Goal: Information Seeking & Learning: Learn about a topic

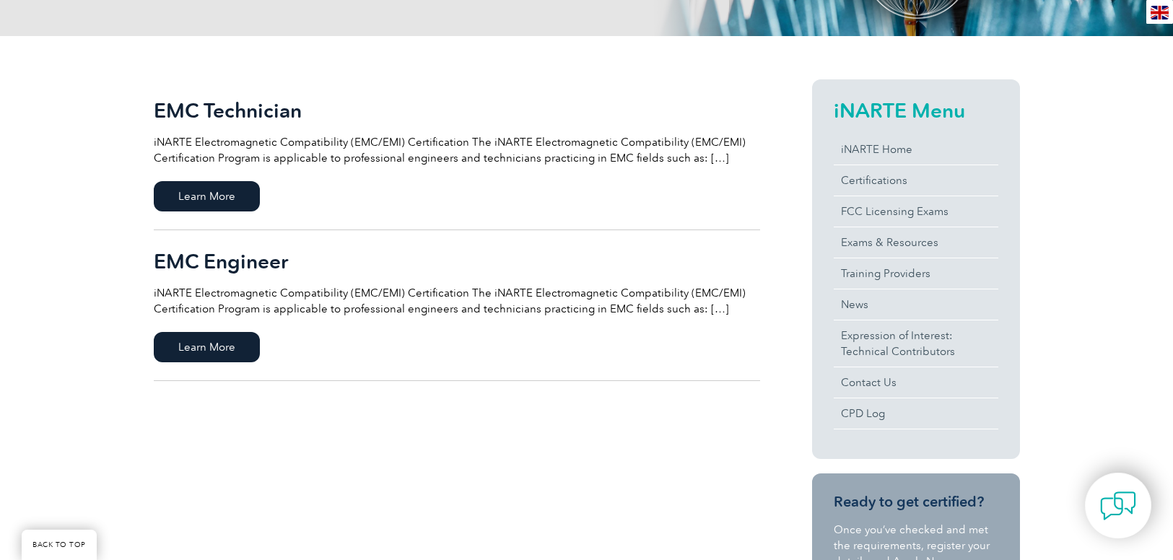
scroll to position [289, 0]
click at [214, 346] on span "Learn More" at bounding box center [207, 346] width 106 height 30
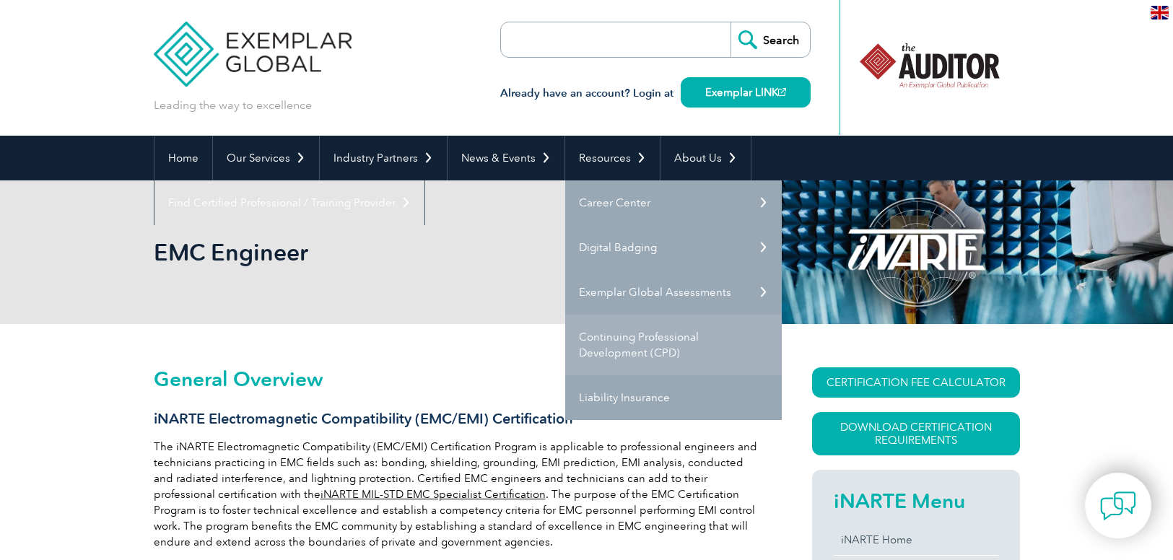
click at [607, 346] on link "Continuing Professional Development (CPD)" at bounding box center [673, 345] width 217 height 61
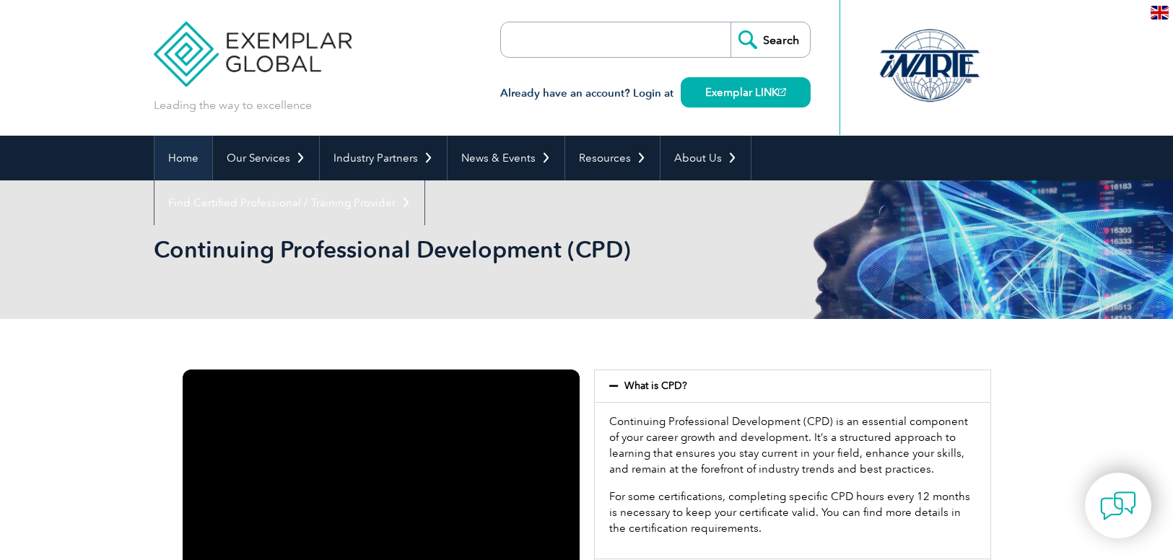
click at [188, 155] on link "Home" at bounding box center [183, 158] width 58 height 45
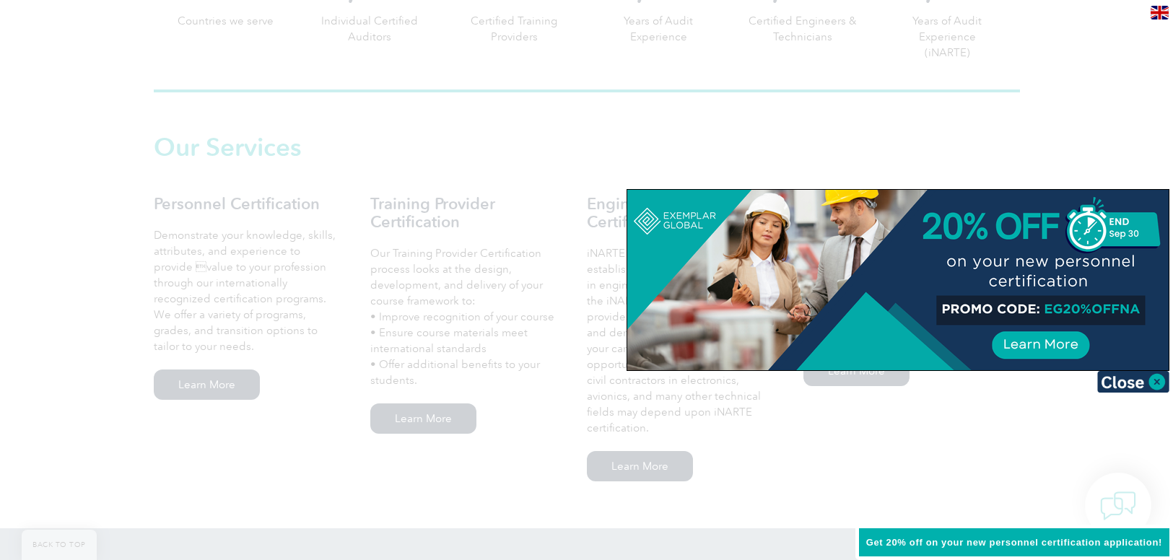
scroll to position [1010, 0]
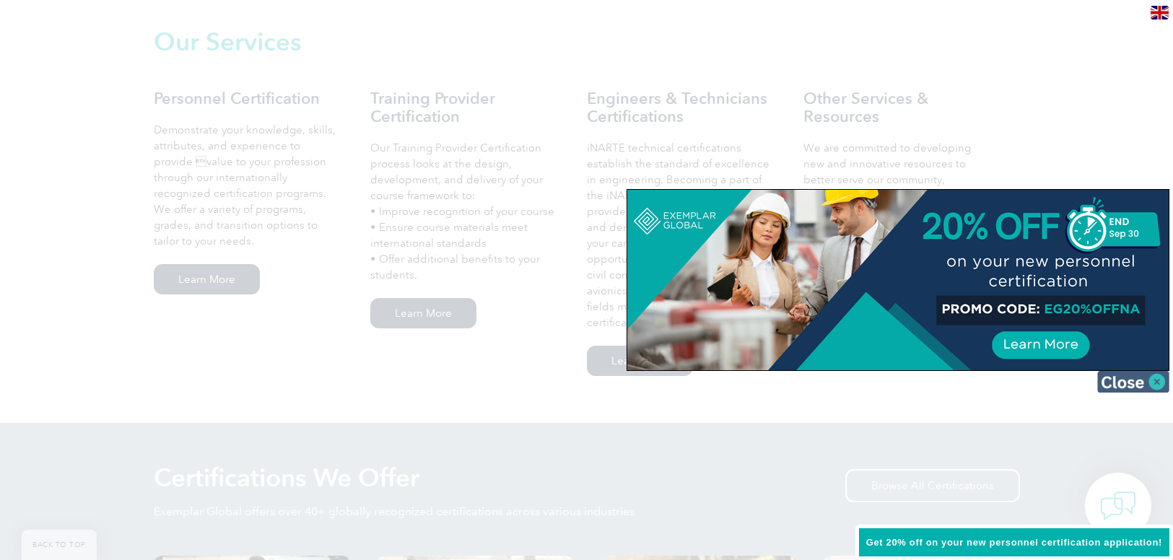
click at [1119, 379] on img at bounding box center [1133, 382] width 72 height 22
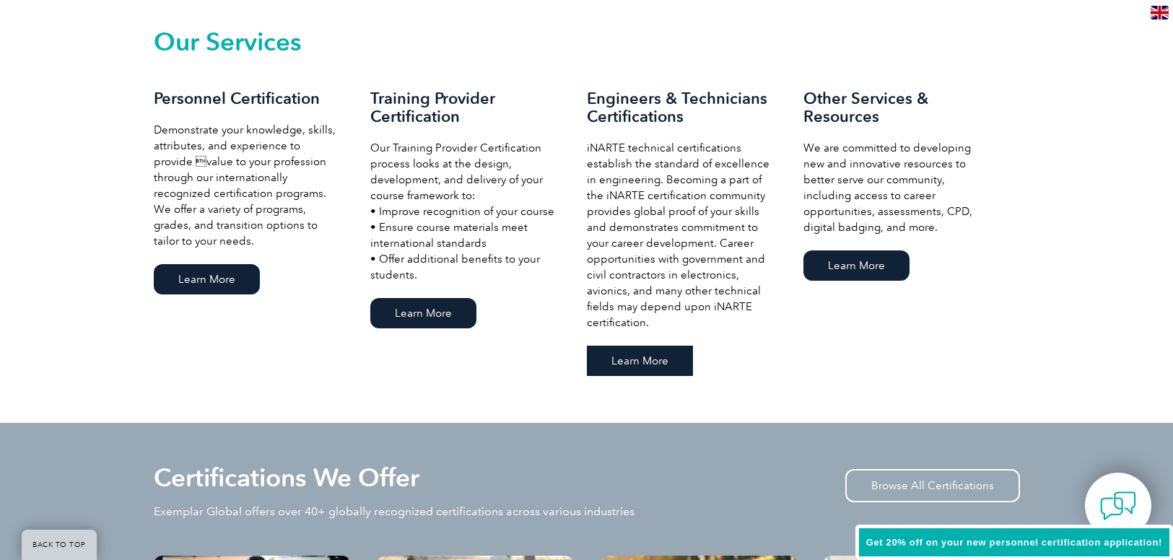
click at [647, 364] on link "Learn More" at bounding box center [640, 361] width 106 height 30
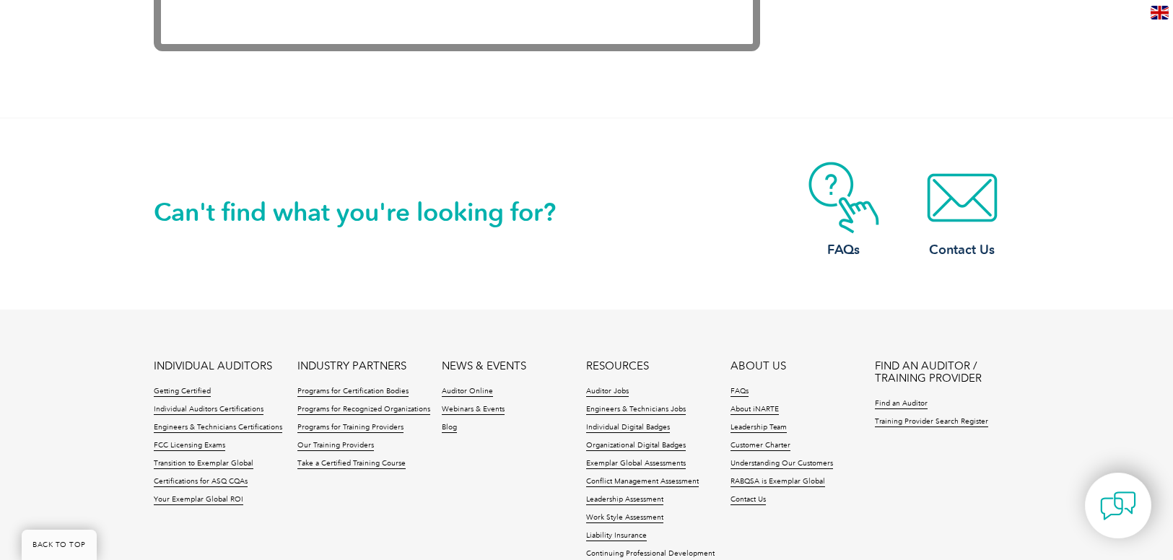
scroll to position [3104, 0]
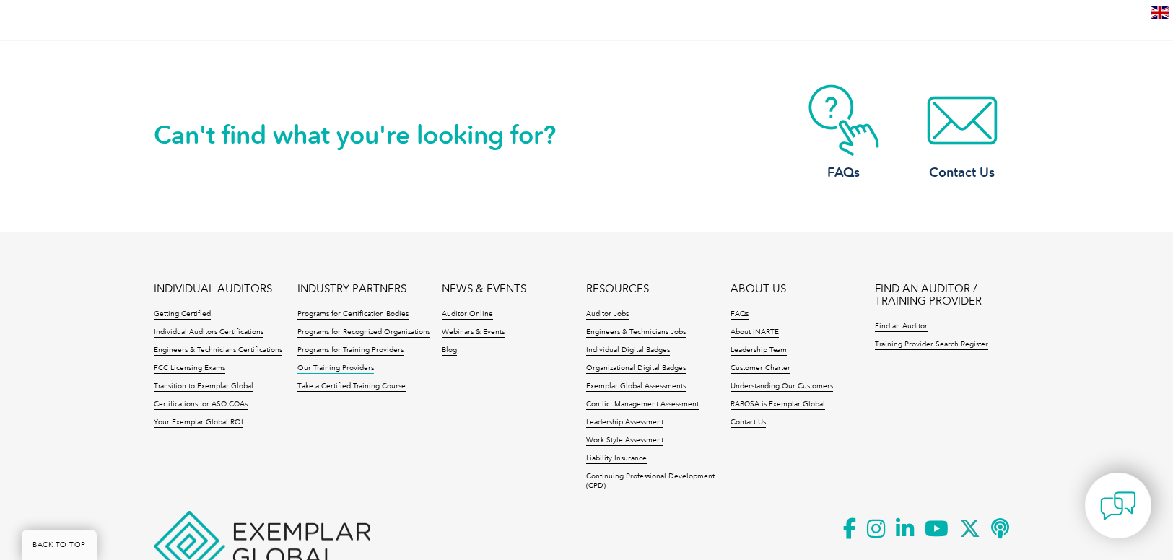
click at [333, 366] on link "Our Training Providers" at bounding box center [335, 369] width 77 height 10
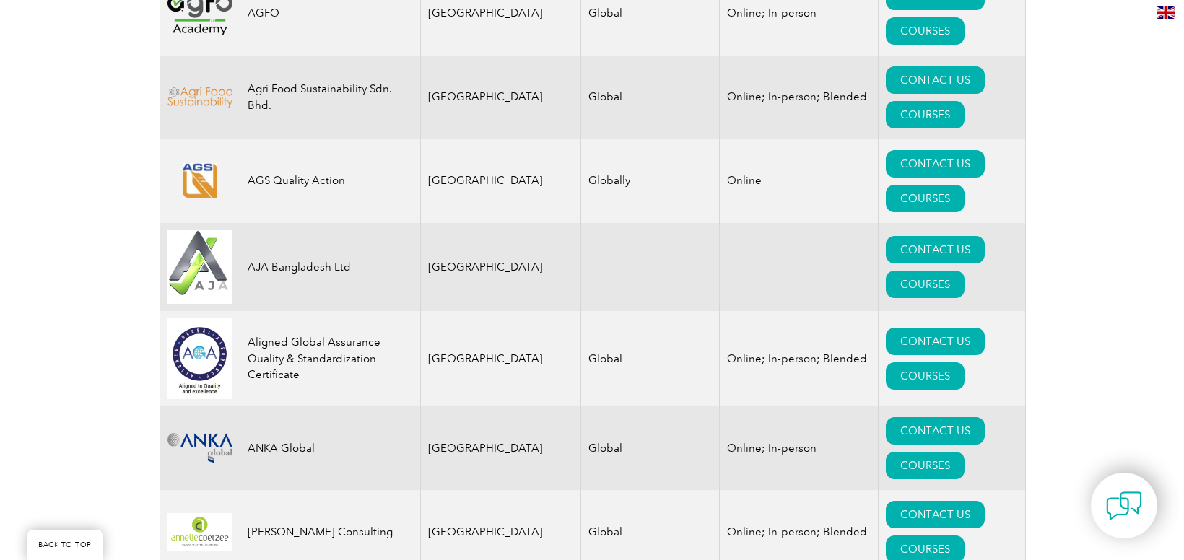
scroll to position [1516, 0]
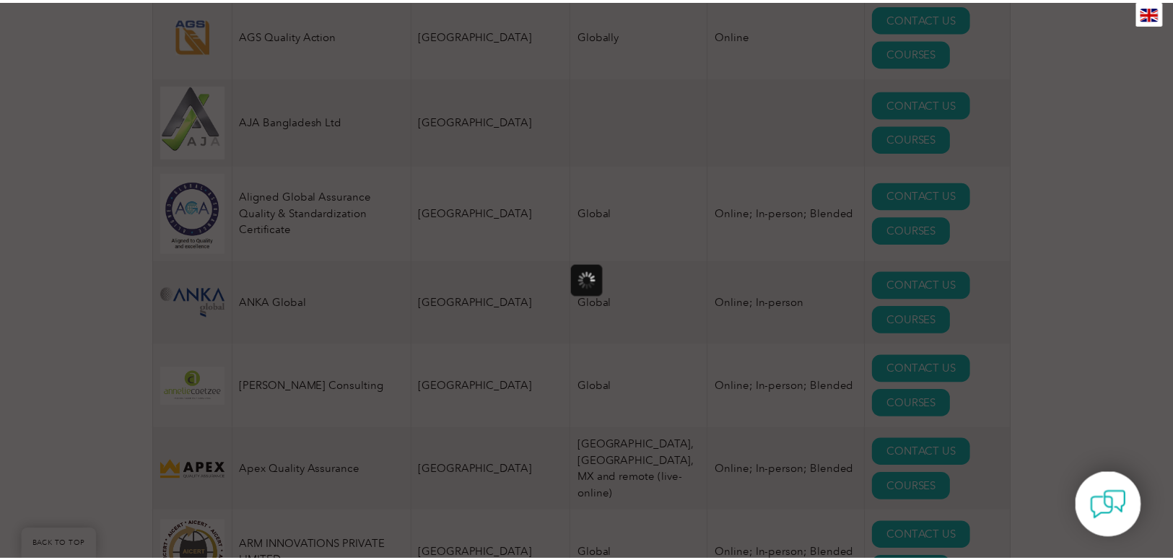
scroll to position [0, 0]
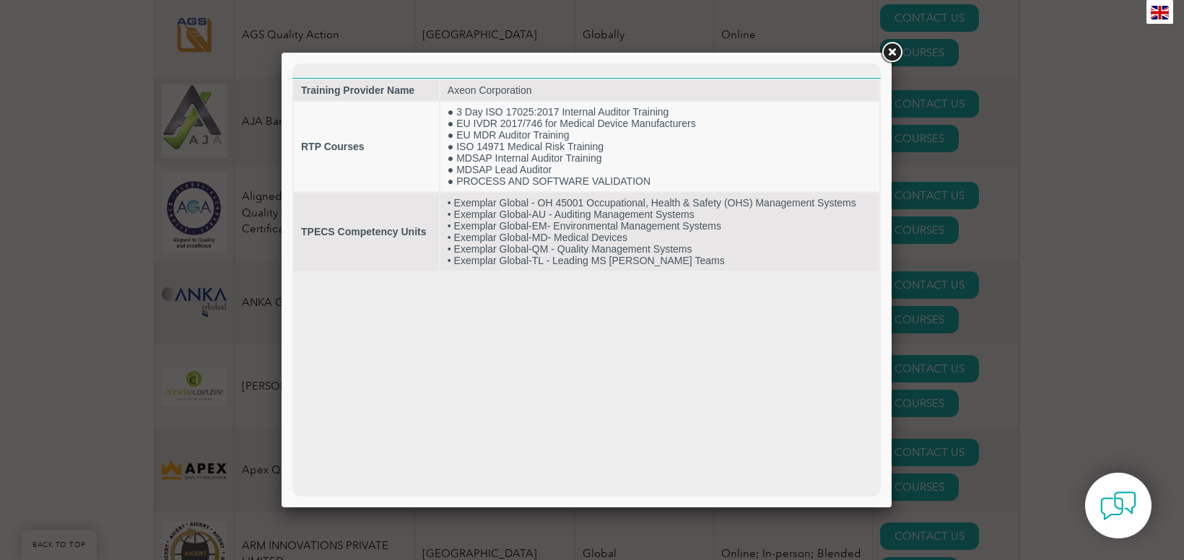
click at [897, 51] on link at bounding box center [891, 53] width 26 height 26
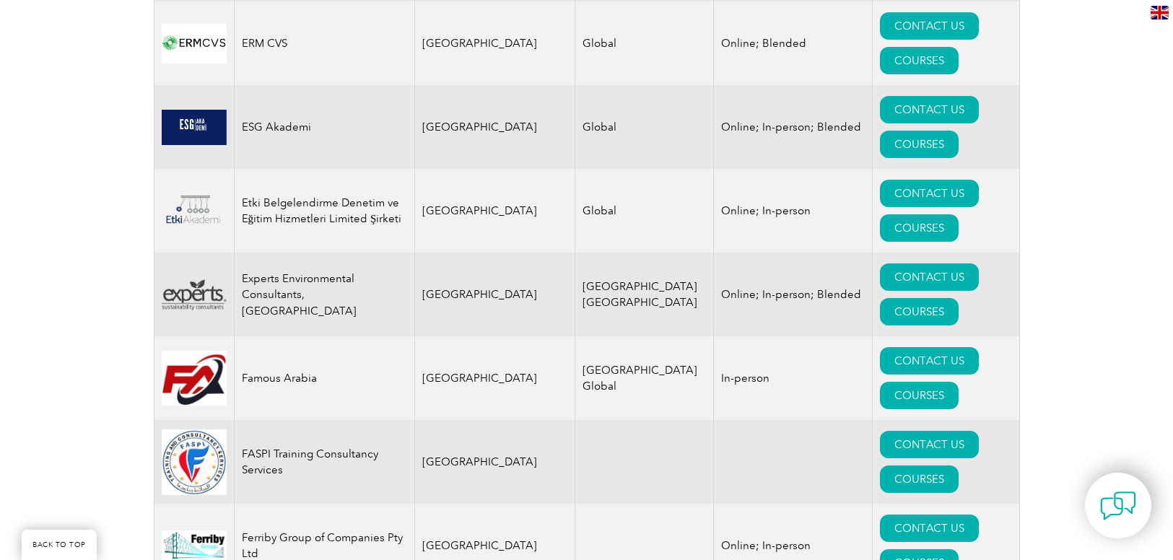
scroll to position [7867, 0]
